Goal: Book appointment/travel/reservation

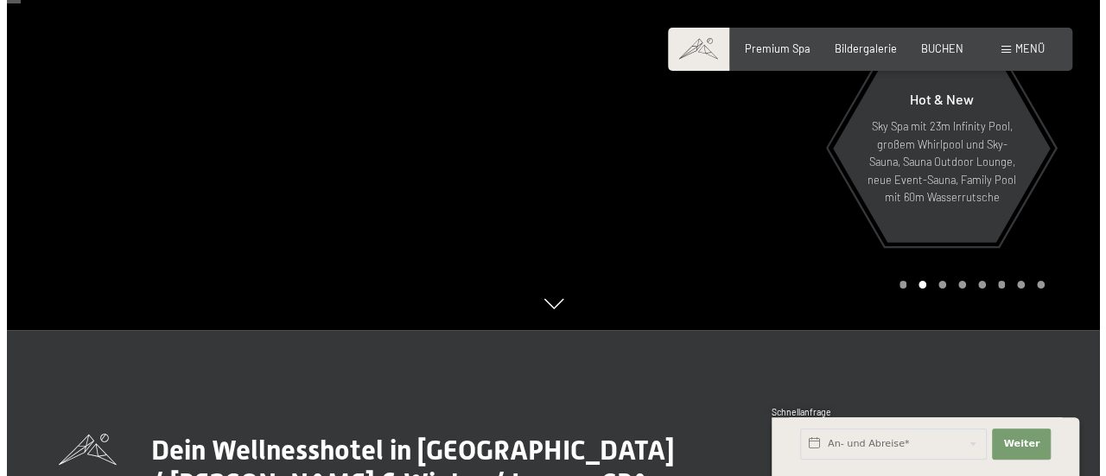
scroll to position [86, 0]
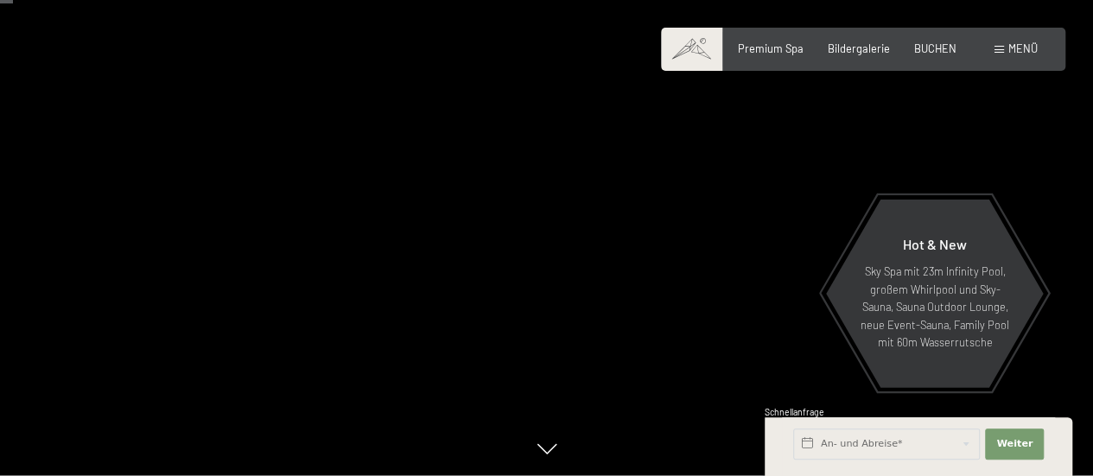
click at [998, 48] on span at bounding box center [1000, 50] width 10 height 8
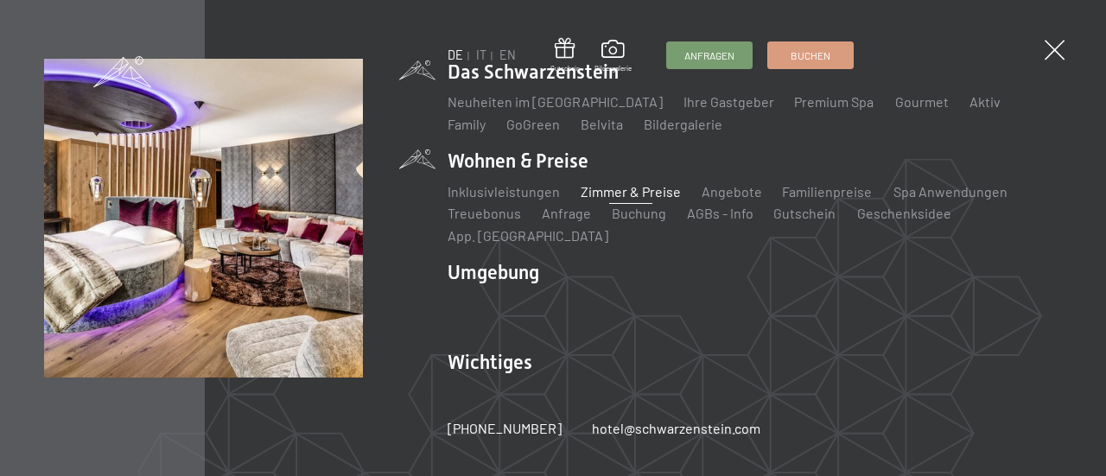
click at [604, 200] on link "Zimmer & Preise" at bounding box center [631, 191] width 100 height 16
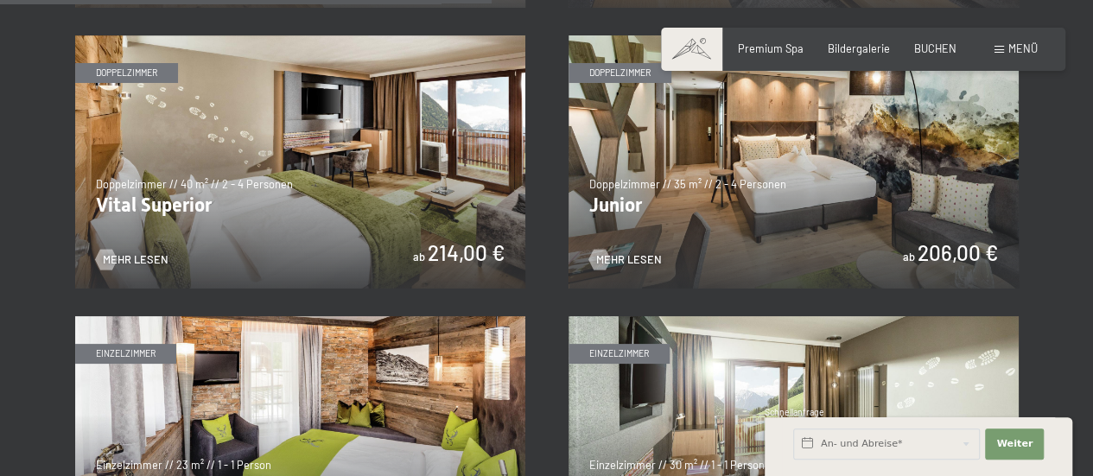
scroll to position [2008, 0]
click at [342, 220] on img at bounding box center [300, 162] width 450 height 253
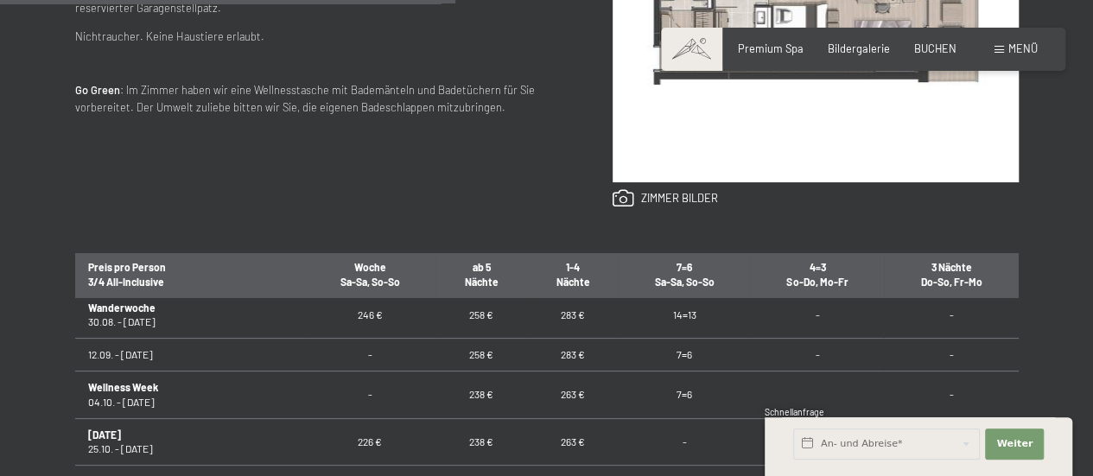
scroll to position [1383, 0]
